Goal: Browse casually

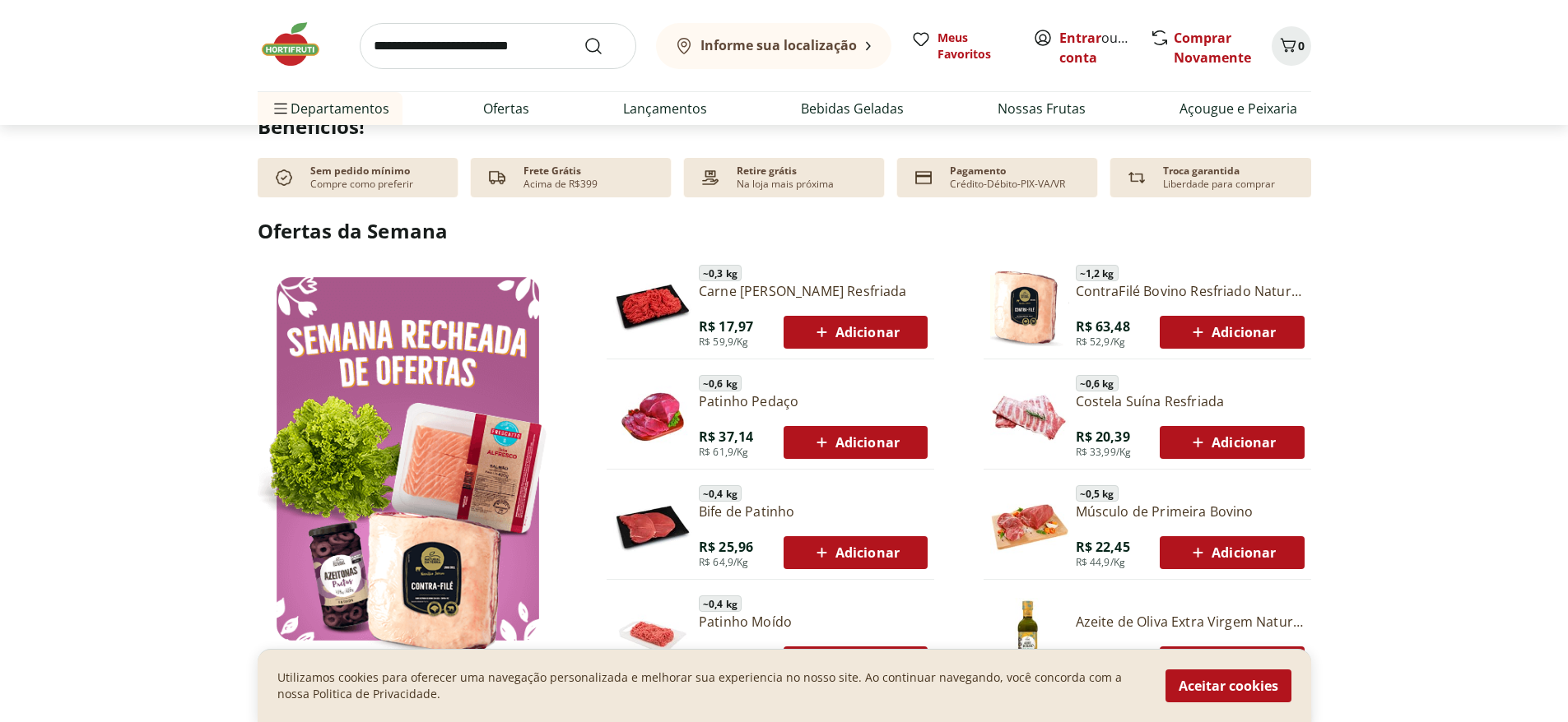
scroll to position [691, 0]
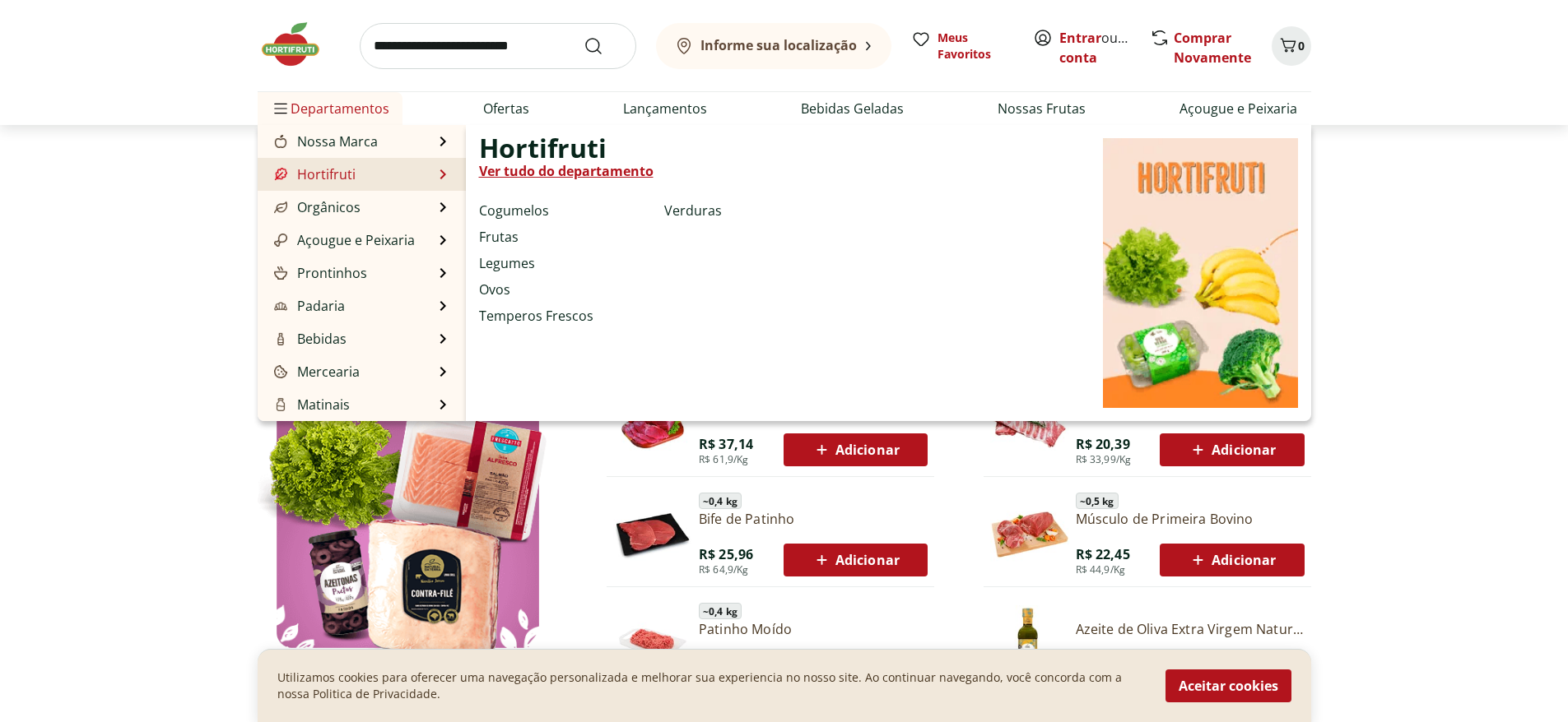
click at [352, 175] on link "Hortifruti" at bounding box center [313, 175] width 84 height 20
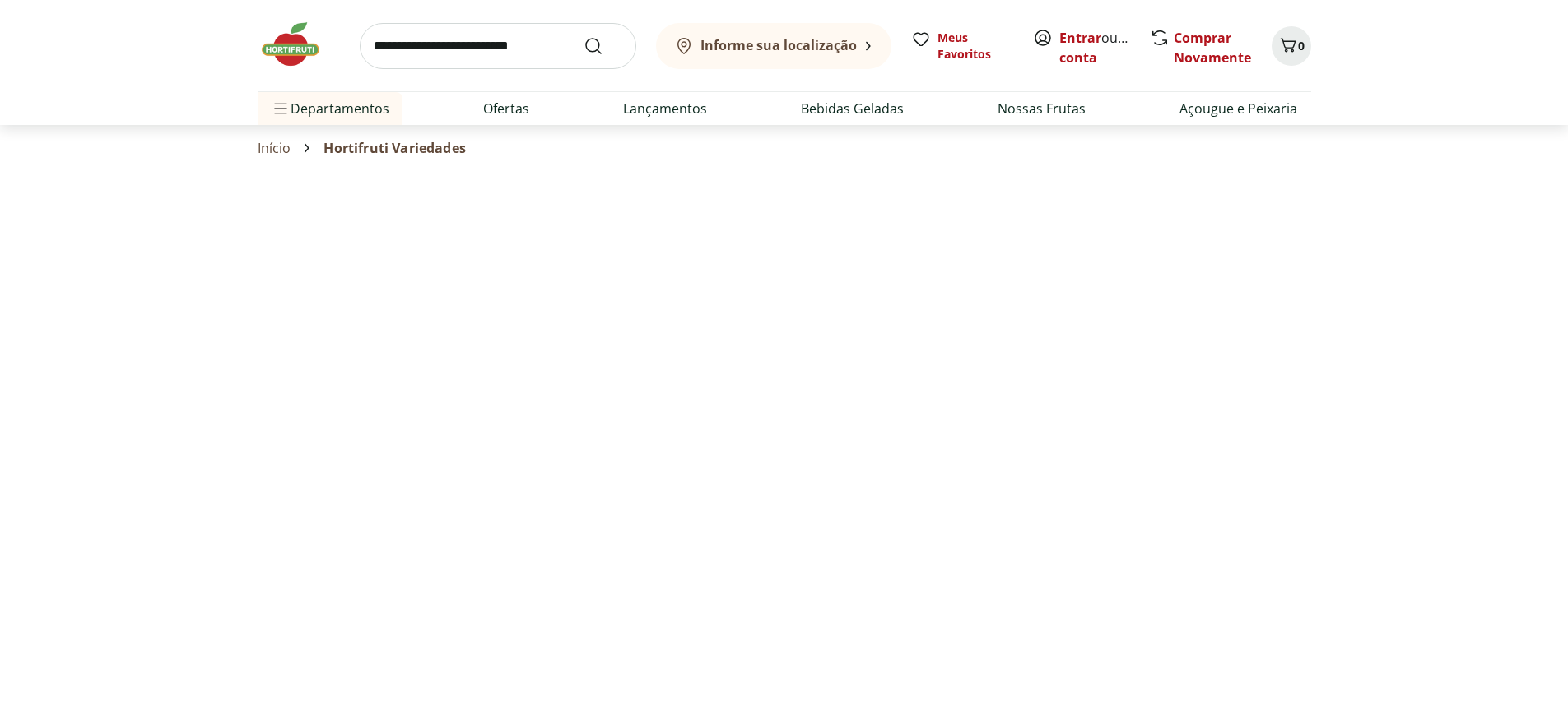
select select "**********"
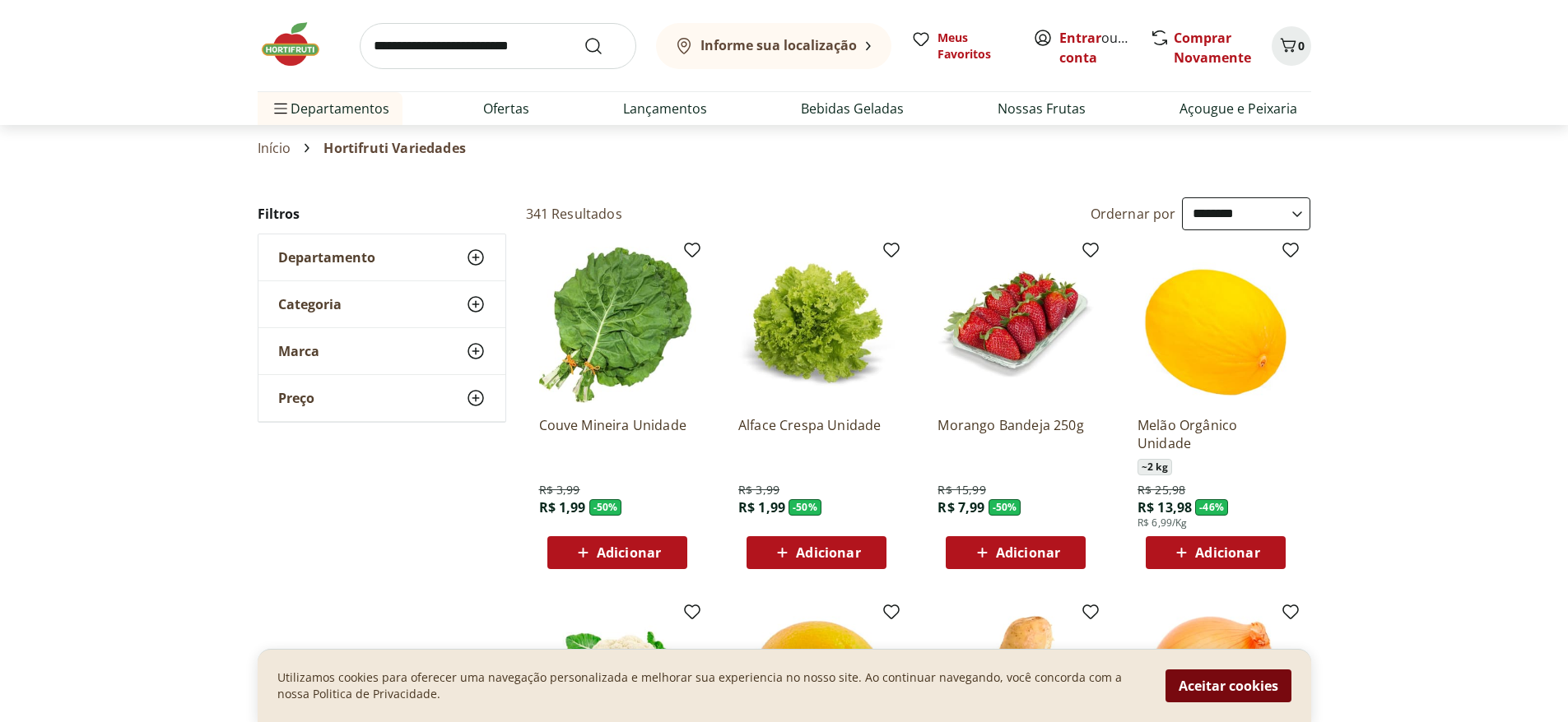
click at [1241, 694] on button "Aceitar cookies" at bounding box center [1228, 685] width 126 height 33
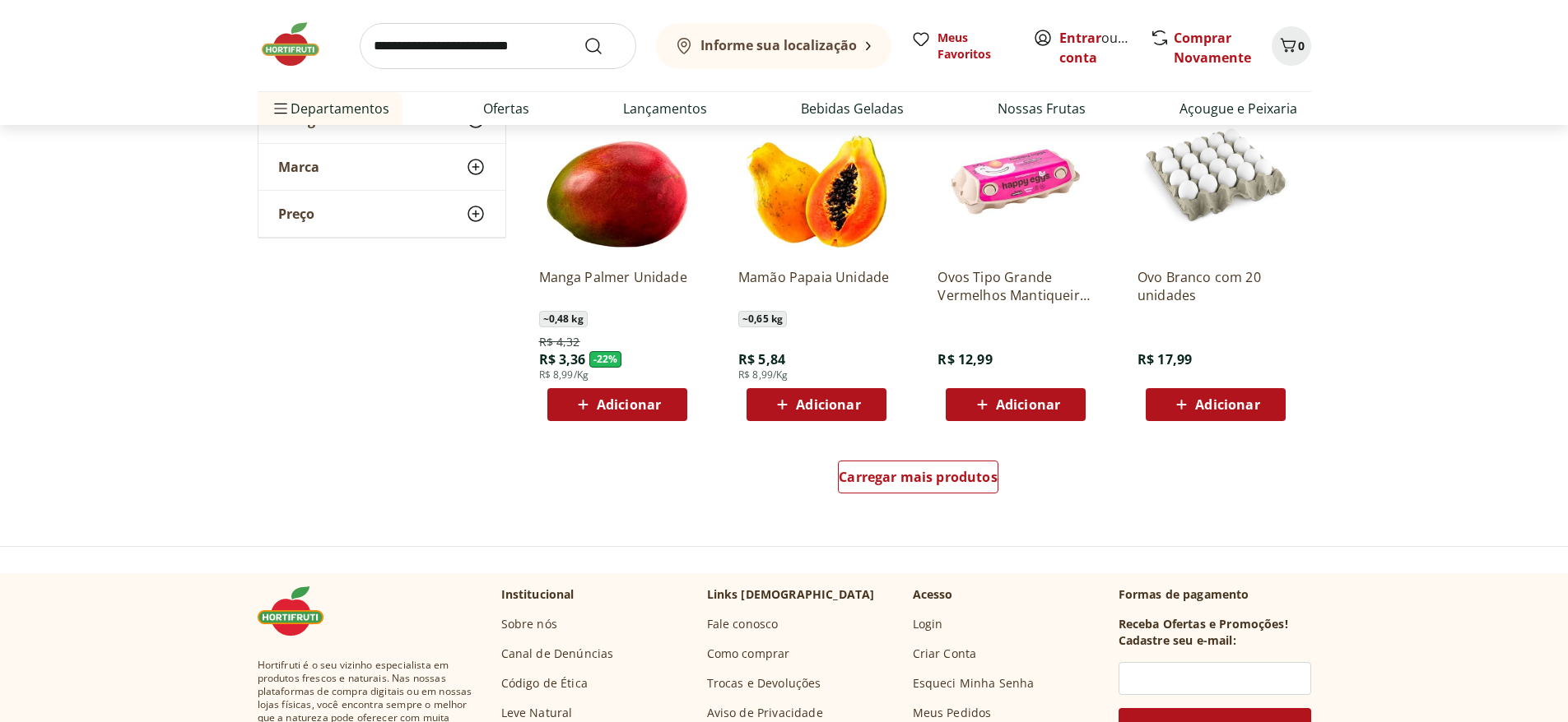
scroll to position [889, 0]
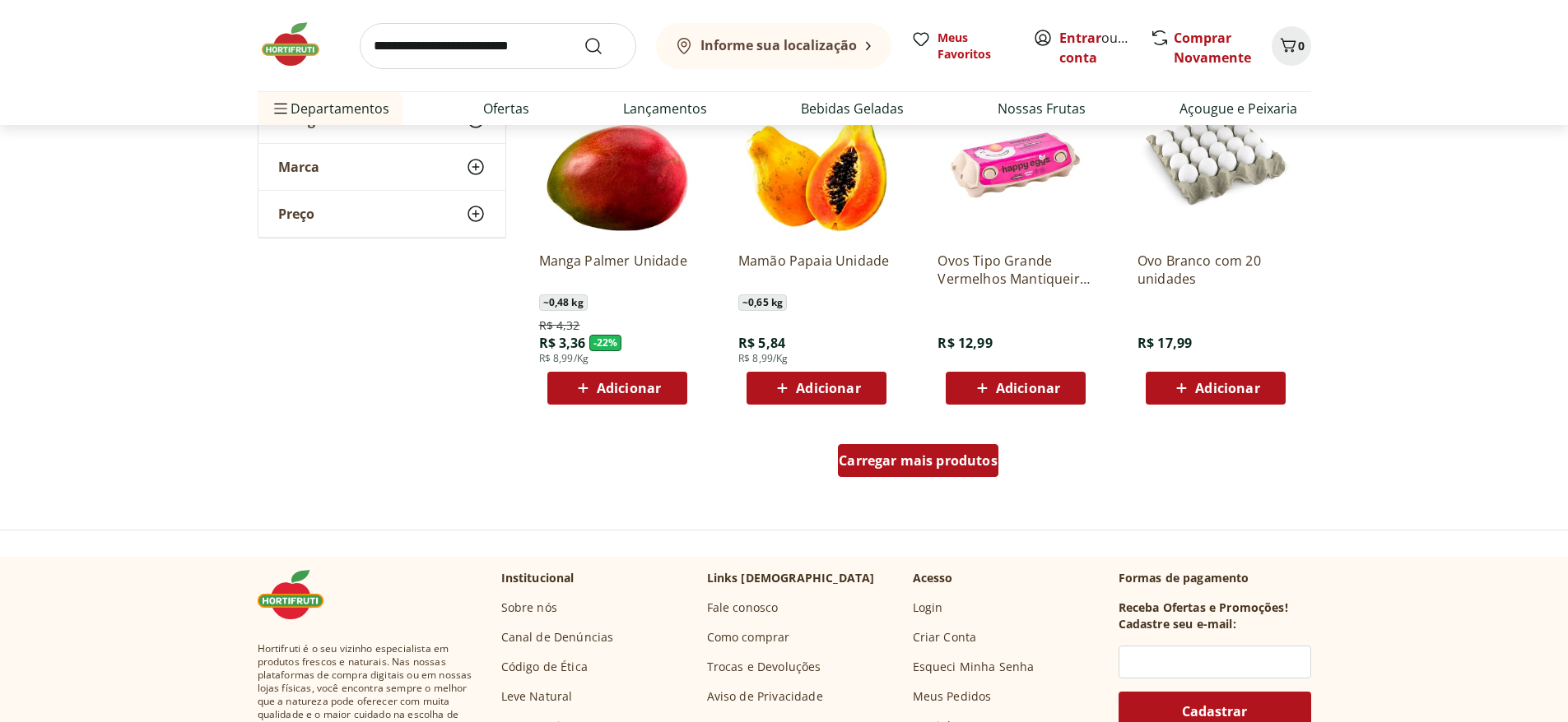
click at [953, 463] on span "Carregar mais produtos" at bounding box center [918, 460] width 159 height 13
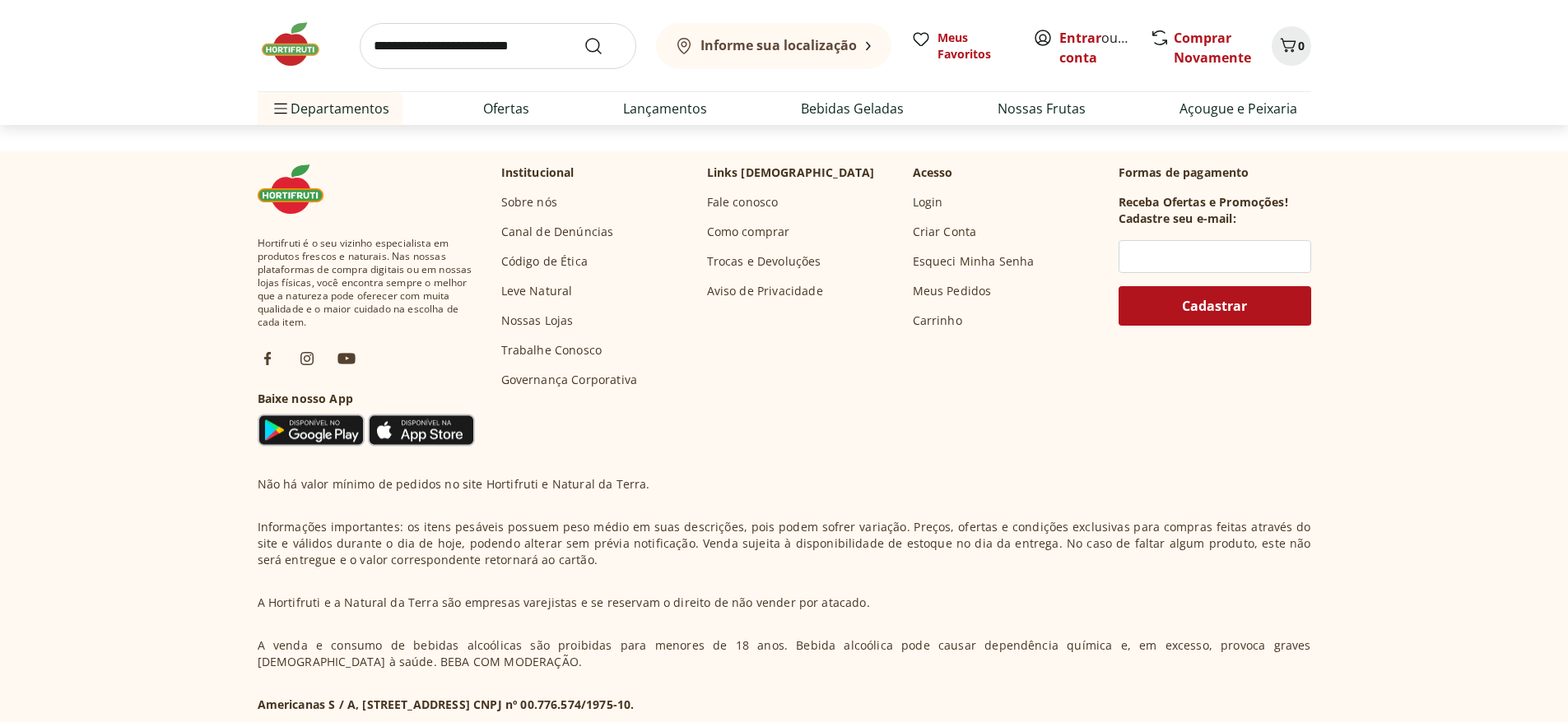
scroll to position [2431, 0]
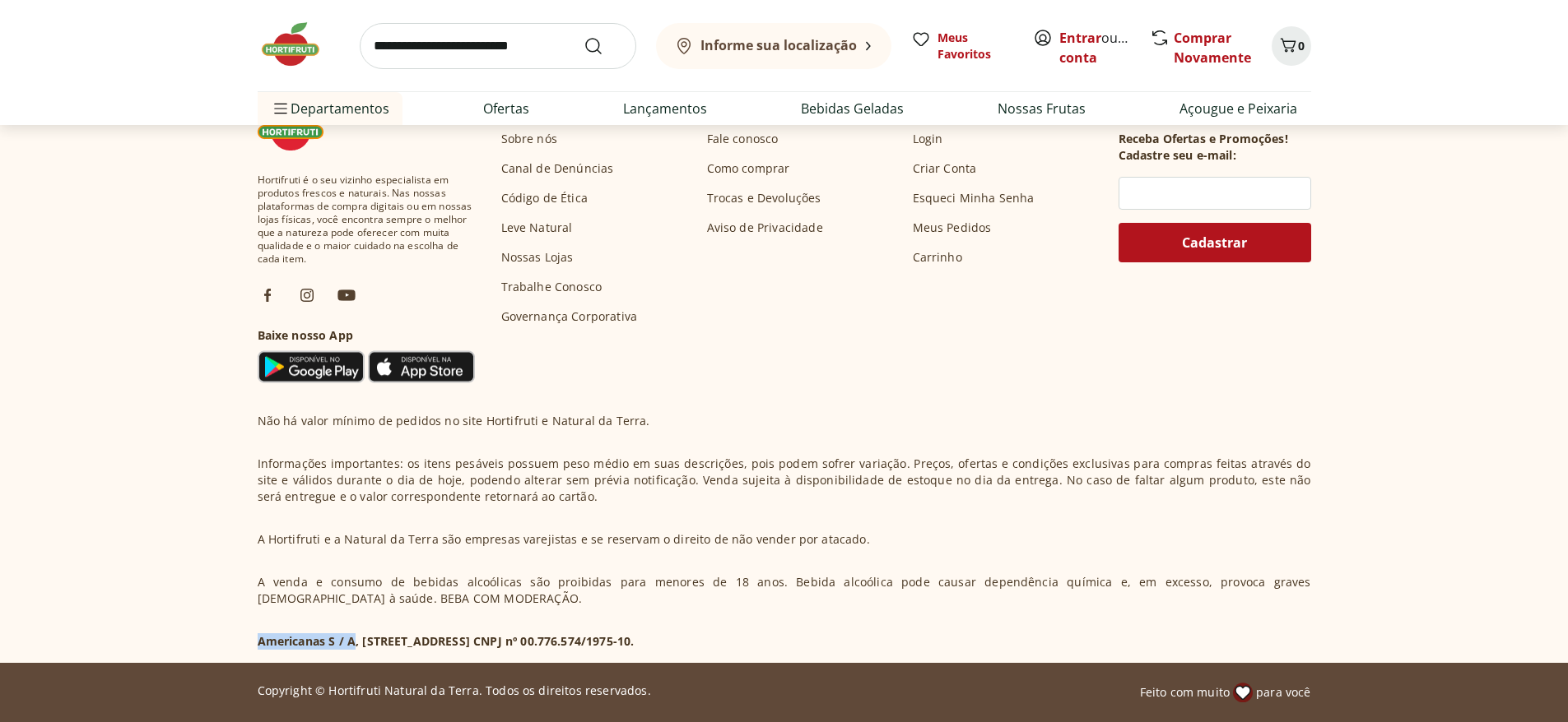
drag, startPoint x: 243, startPoint y: 647, endPoint x: 356, endPoint y: 644, distance: 113.0
click at [356, 644] on section "Hortifruti é o seu vizinho especialista em produtos frescos e naturais. Nas nos…" at bounding box center [785, 375] width 1125 height 574
click at [1199, 545] on div "Não há valor mínimo de pedidos no site Hortifruti e Natural da Terra. Informaçõ…" at bounding box center [784, 531] width 1054 height 237
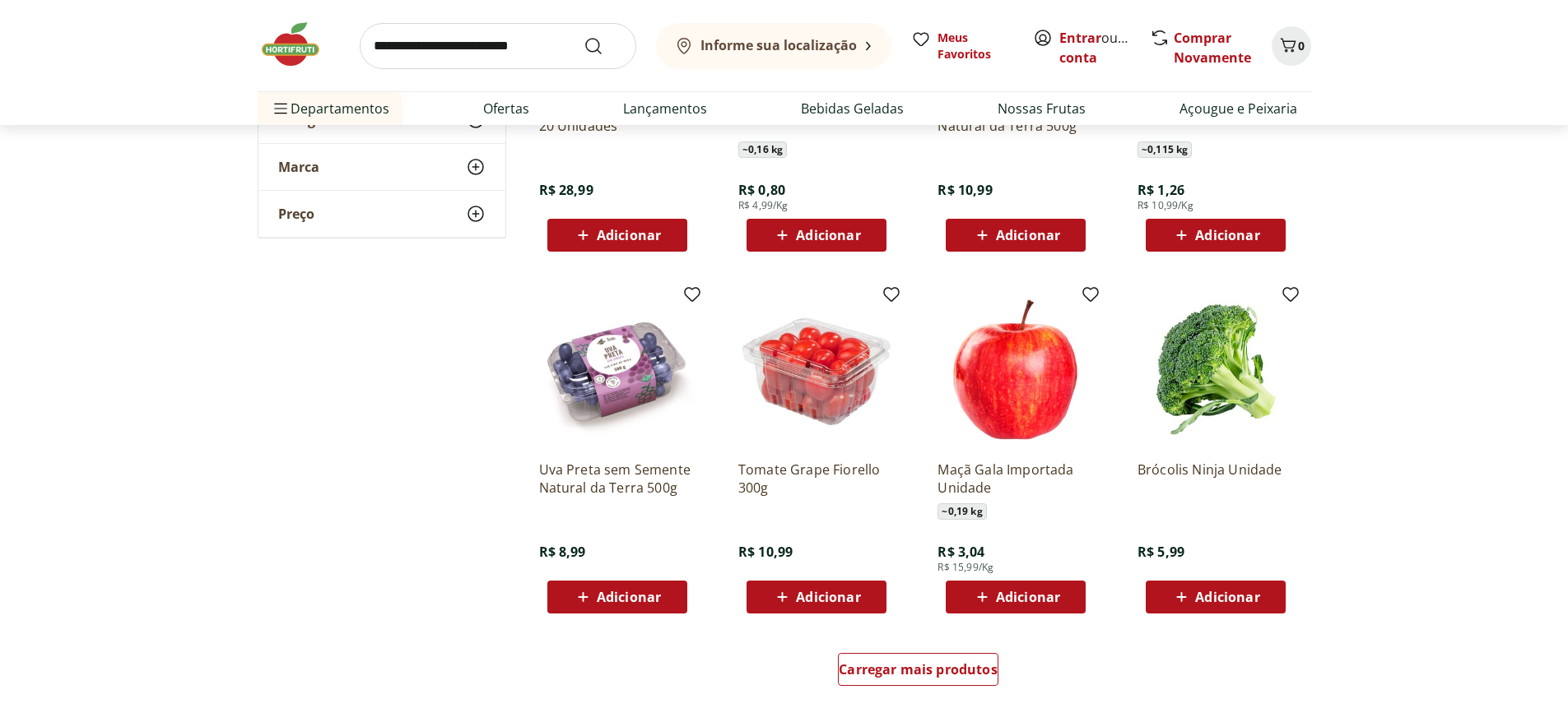
scroll to position [1719, 0]
